Goal: Transaction & Acquisition: Purchase product/service

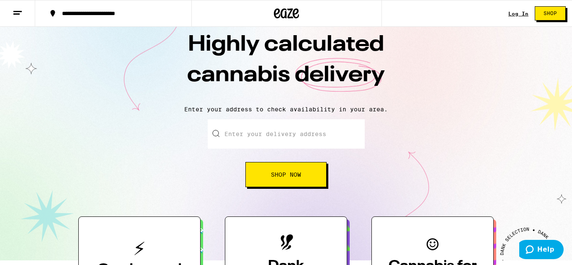
click at [518, 14] on div "Log In" at bounding box center [518, 13] width 20 height 5
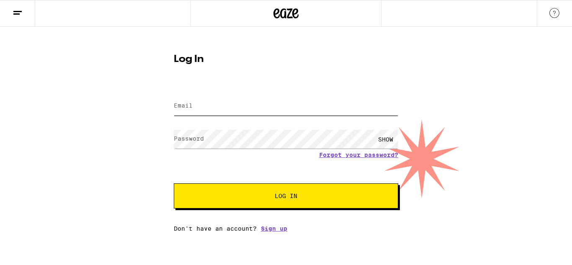
click at [329, 105] on input "Email" at bounding box center [286, 106] width 224 height 19
click at [303, 109] on input "Email" at bounding box center [286, 106] width 224 height 19
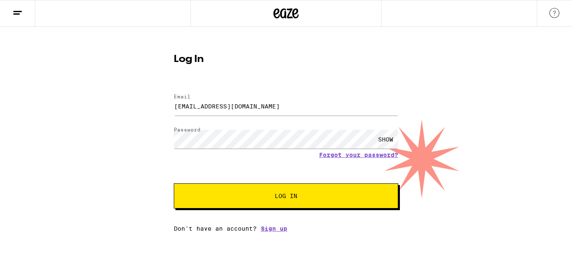
click at [390, 139] on div "SHOW" at bounding box center [385, 139] width 25 height 19
click at [291, 196] on span "Log In" at bounding box center [286, 196] width 23 height 6
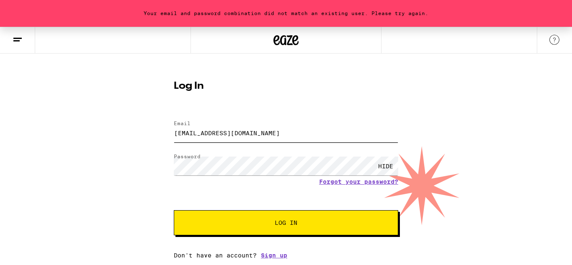
click at [183, 142] on input "o.nikki1098@gmail.com" at bounding box center [286, 133] width 224 height 19
click at [335, 224] on span "Log In" at bounding box center [286, 223] width 157 height 6
click at [284, 135] on input "o.nikki1098@gmail.com" at bounding box center [286, 133] width 224 height 19
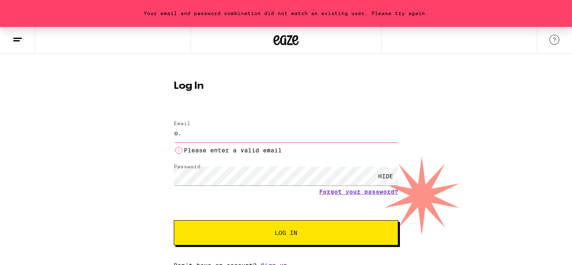
type input "o"
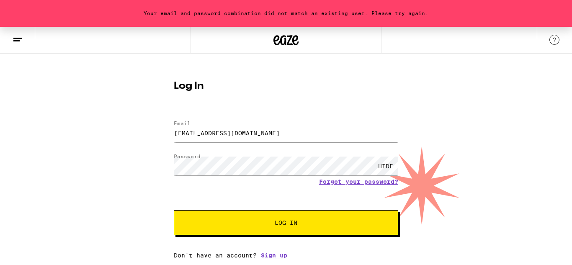
click at [220, 219] on button "Log In" at bounding box center [286, 222] width 224 height 25
click at [212, 131] on input "Kaybre.1687@gmail.com" at bounding box center [286, 133] width 224 height 19
click at [218, 135] on input "Kaybre.1687@gmail.com" at bounding box center [286, 133] width 224 height 19
click at [348, 234] on button "Log In" at bounding box center [286, 222] width 224 height 25
click at [274, 134] on input "Kaybre.2969@gmail.com" at bounding box center [286, 133] width 224 height 19
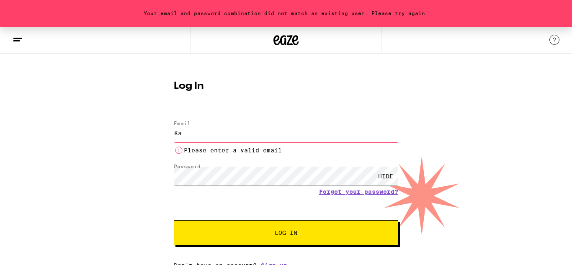
type input "K"
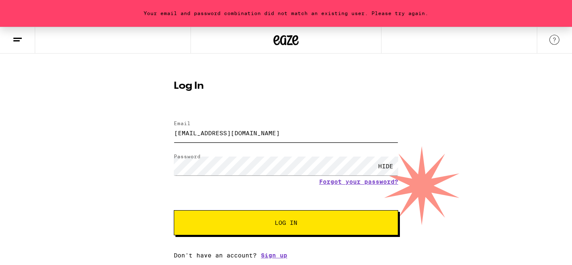
type input "Diamondkutt.bk@gmail.com"
click at [317, 228] on button "Log In" at bounding box center [286, 222] width 224 height 25
click at [207, 233] on button "Log In" at bounding box center [286, 222] width 224 height 25
click at [210, 230] on button "Log In" at bounding box center [286, 222] width 224 height 25
click at [273, 259] on link "Sign up" at bounding box center [274, 255] width 26 height 7
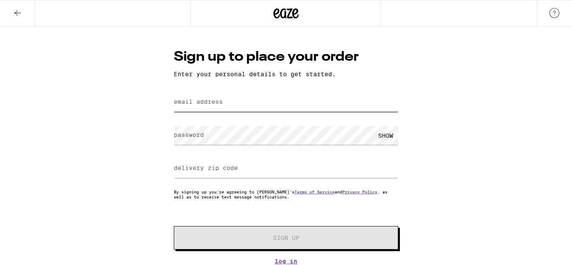
click at [187, 111] on input "email address" at bounding box center [286, 102] width 224 height 19
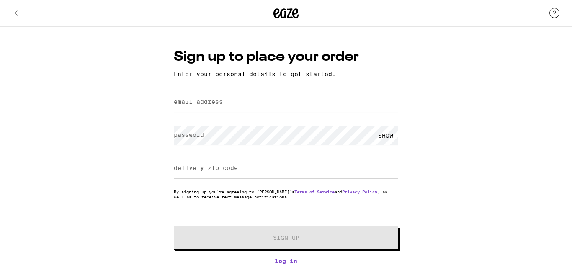
click at [367, 170] on div at bounding box center [286, 168] width 224 height 25
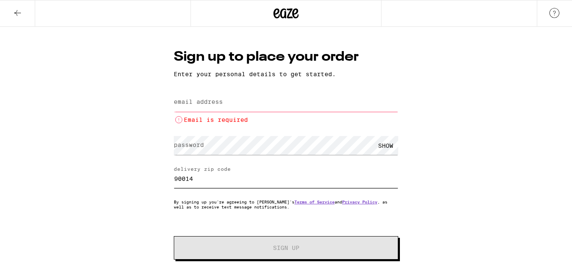
type input "90014"
click at [265, 103] on input "email address" at bounding box center [286, 102] width 224 height 19
click at [191, 103] on label "email address" at bounding box center [198, 101] width 49 height 7
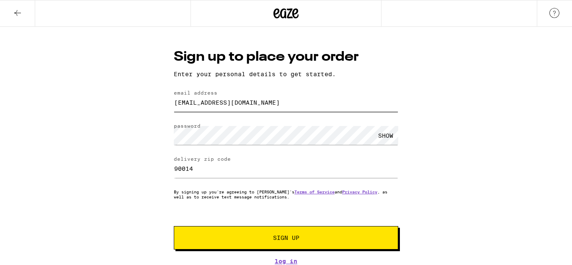
type input "o.nikki1098@gmail.com"
click at [201, 242] on button "Sign Up" at bounding box center [286, 237] width 224 height 23
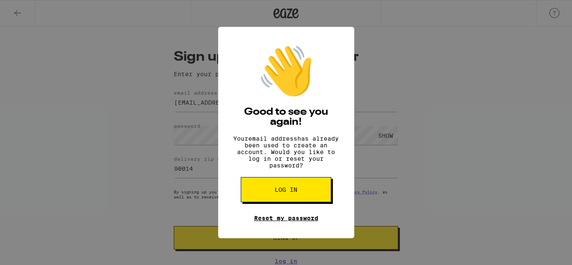
click at [257, 222] on link "Reset my password" at bounding box center [286, 218] width 64 height 7
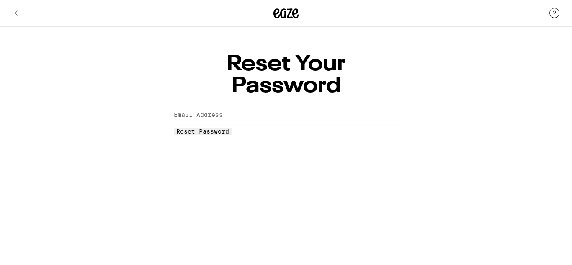
click at [186, 111] on label "Email Address" at bounding box center [198, 114] width 49 height 7
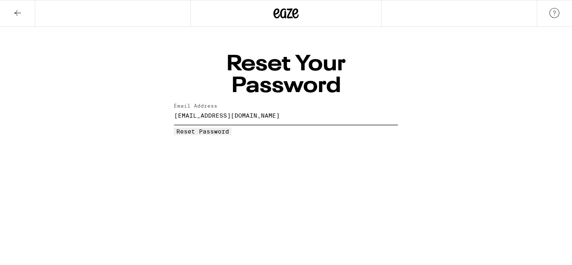
type input "o.nikki1098@gmail.com"
click at [229, 128] on span "Reset Password" at bounding box center [202, 131] width 53 height 7
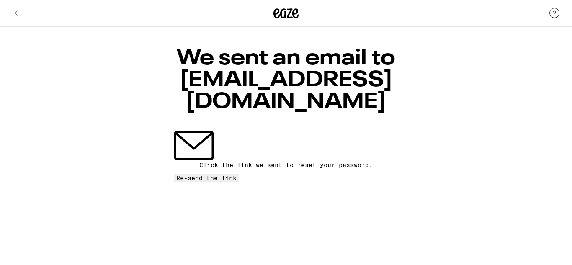
click at [15, 21] on button at bounding box center [17, 13] width 35 height 26
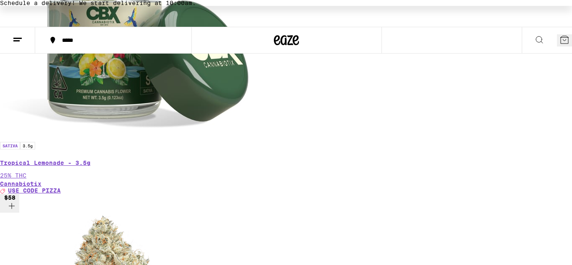
scroll to position [0, 3404]
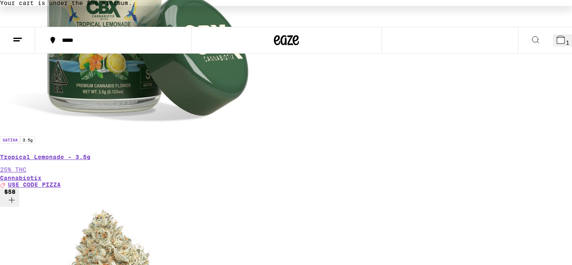
scroll to position [0, 5283]
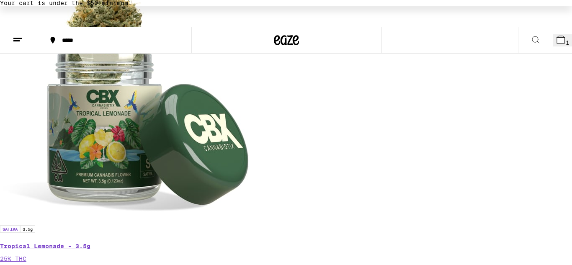
scroll to position [0, 5754]
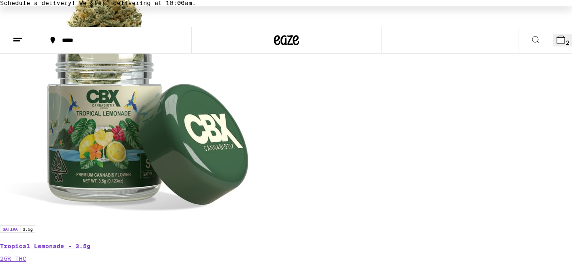
scroll to position [272, 0]
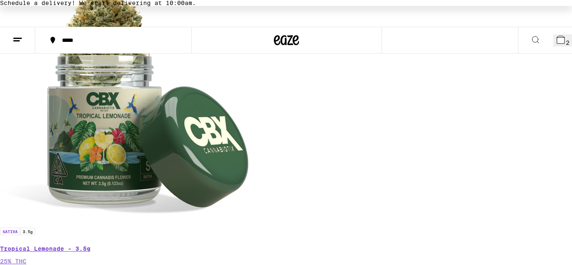
click at [553, 46] on button "2" at bounding box center [562, 40] width 19 height 12
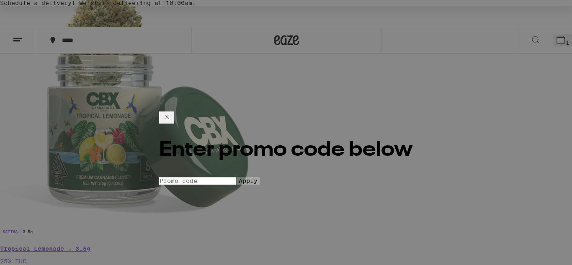
click at [236, 162] on input "Promo Code" at bounding box center [197, 166] width 77 height 8
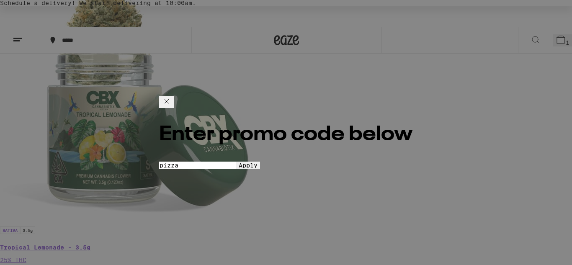
scroll to position [275, 0]
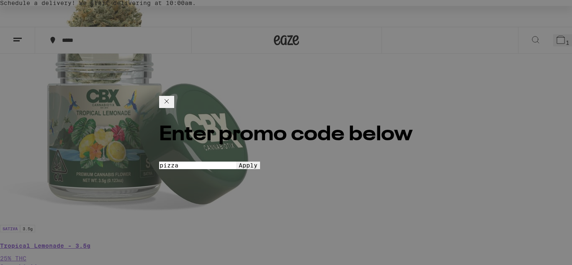
type input "pizza"
click at [260, 169] on button "Apply" at bounding box center [248, 166] width 24 height 8
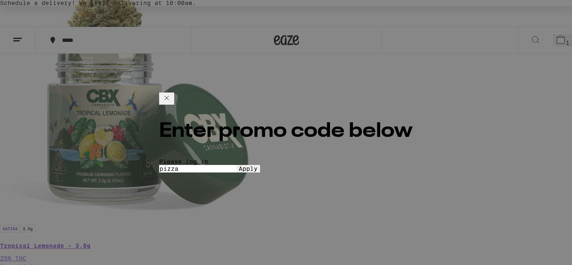
click at [260, 173] on button "Apply" at bounding box center [248, 169] width 24 height 8
click at [172, 93] on icon at bounding box center [167, 98] width 10 height 10
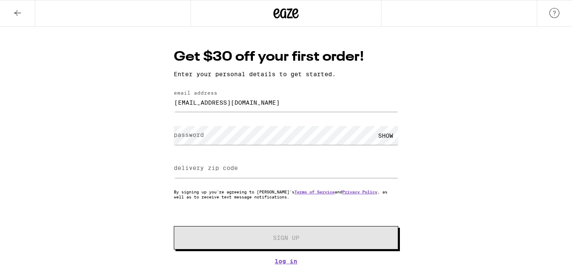
scroll to position [2, 0]
type input "[EMAIL_ADDRESS][DOMAIN_NAME]"
click at [259, 167] on input "delivery zip code" at bounding box center [286, 168] width 224 height 19
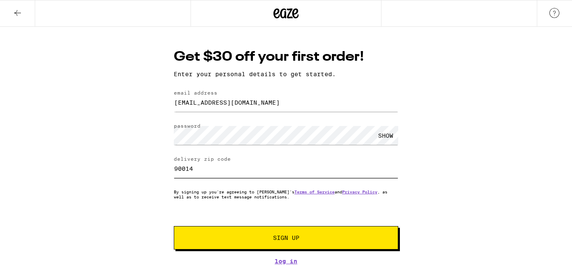
type input "90014"
click at [174, 226] on button "Sign Up" at bounding box center [286, 237] width 224 height 23
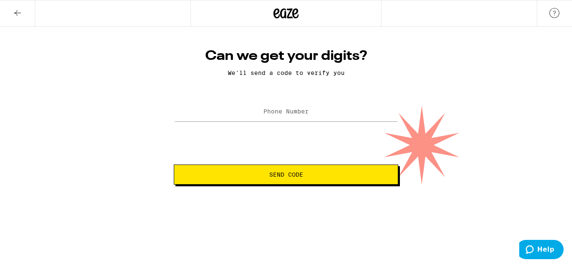
click at [296, 114] on label "Phone Number" at bounding box center [285, 111] width 45 height 7
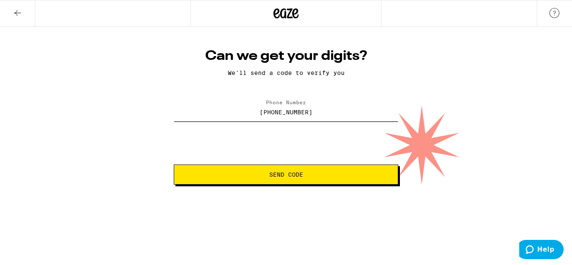
type input "[PHONE_NUMBER]"
click at [273, 180] on button "Send Code" at bounding box center [286, 175] width 224 height 20
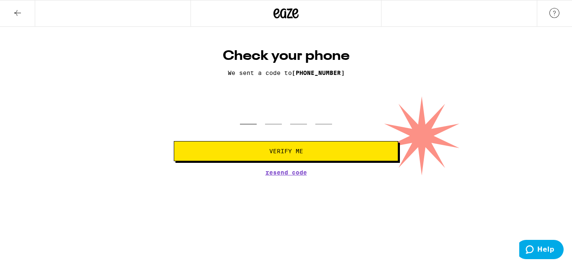
click at [255, 121] on input "tel" at bounding box center [248, 112] width 17 height 25
type input "9"
type input "0"
type input "8"
type input "2"
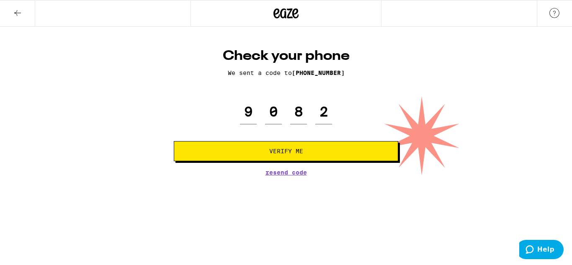
click at [342, 152] on span "Verify Me" at bounding box center [286, 151] width 210 height 6
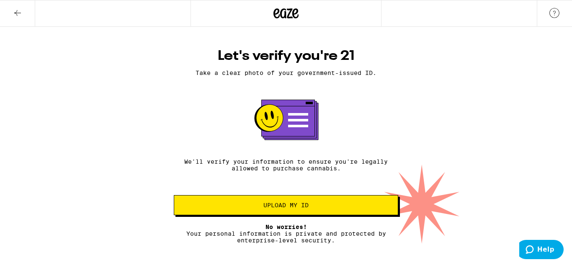
click at [17, 5] on button at bounding box center [17, 13] width 35 height 26
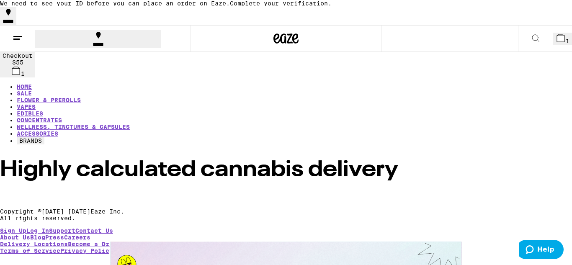
click at [556, 45] on button "1" at bounding box center [562, 39] width 19 height 12
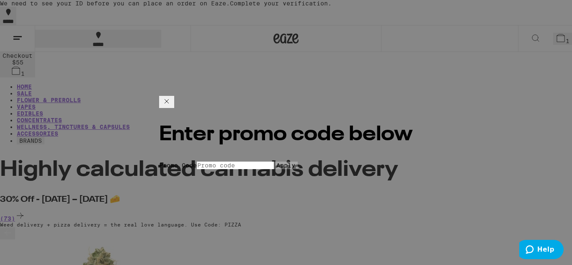
click at [197, 162] on input "Promo Code" at bounding box center [235, 166] width 77 height 8
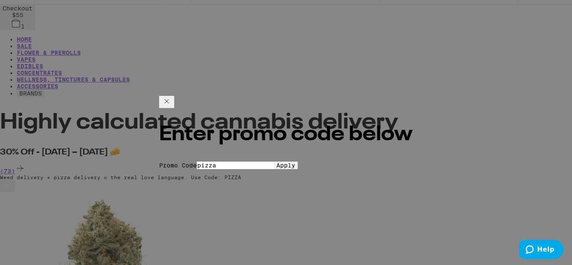
scroll to position [52, 0]
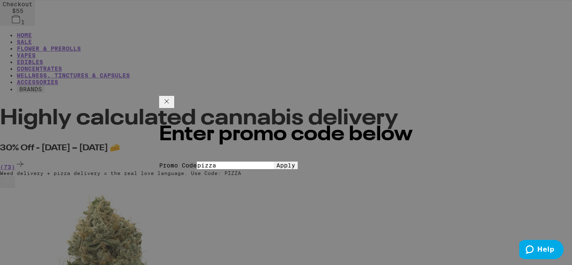
type input "pizza"
click at [281, 164] on span "Apply" at bounding box center [285, 165] width 19 height 7
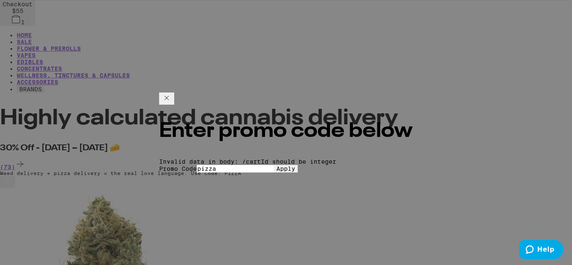
click at [274, 172] on button "Apply" at bounding box center [286, 169] width 24 height 8
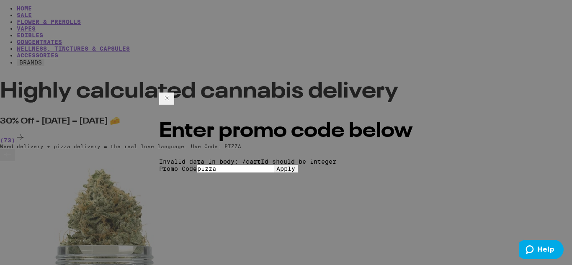
scroll to position [79, 0]
click at [274, 173] on button "Apply" at bounding box center [286, 169] width 24 height 8
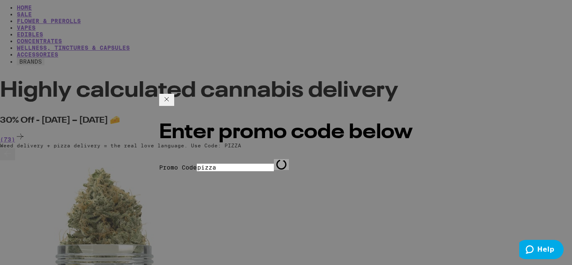
click at [276, 169] on span "Loading" at bounding box center [281, 165] width 10 height 10
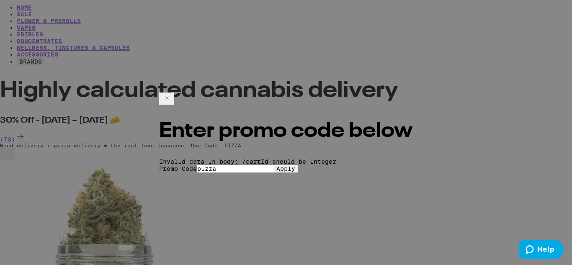
click at [172, 93] on icon at bounding box center [167, 98] width 10 height 10
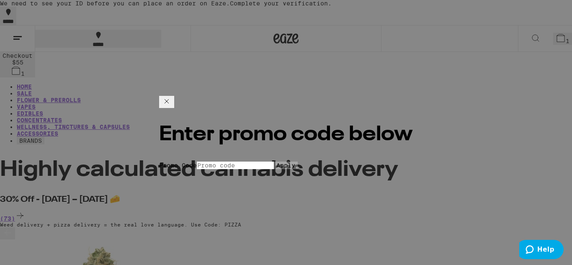
click at [224, 162] on input "Promo Code" at bounding box center [235, 166] width 77 height 8
click at [274, 162] on input "Promo Code" at bounding box center [235, 166] width 77 height 8
type input "pizza"
click at [298, 168] on button "Apply" at bounding box center [286, 166] width 24 height 8
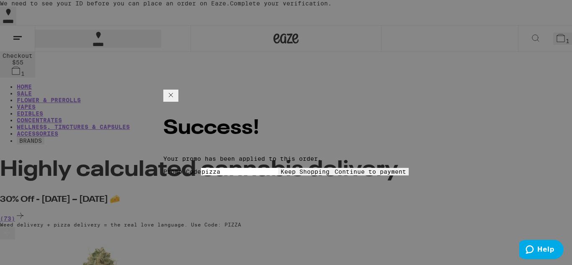
click at [346, 168] on button "Continue to payment" at bounding box center [370, 172] width 77 height 8
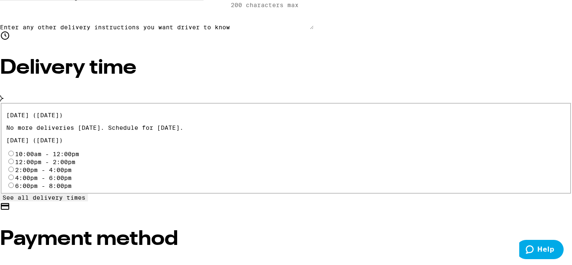
scroll to position [309, 0]
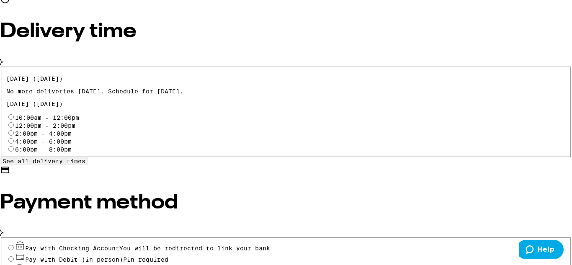
click at [59, 237] on div "Pay with Checking Account You will be redirected to link your bank Pay with Deb…" at bounding box center [286, 257] width 572 height 41
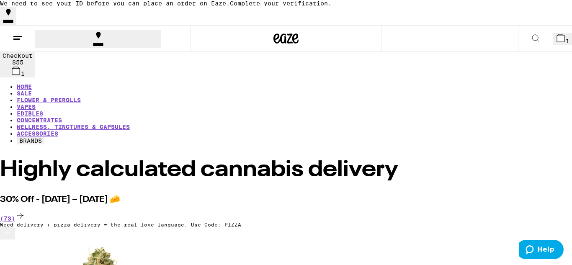
click at [419, 159] on div "Highly calculated cannabis delivery" at bounding box center [286, 170] width 572 height 22
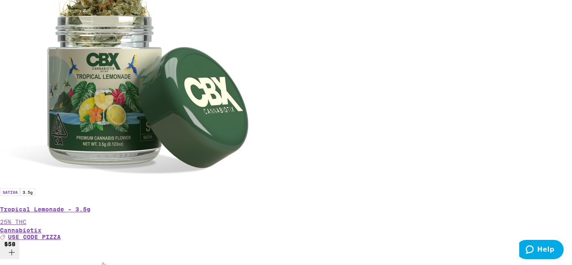
scroll to position [0, 627]
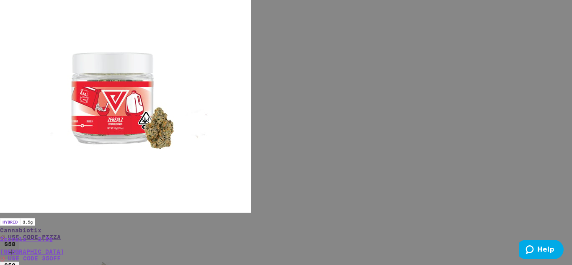
scroll to position [89, 0]
